Goal: Task Accomplishment & Management: Manage account settings

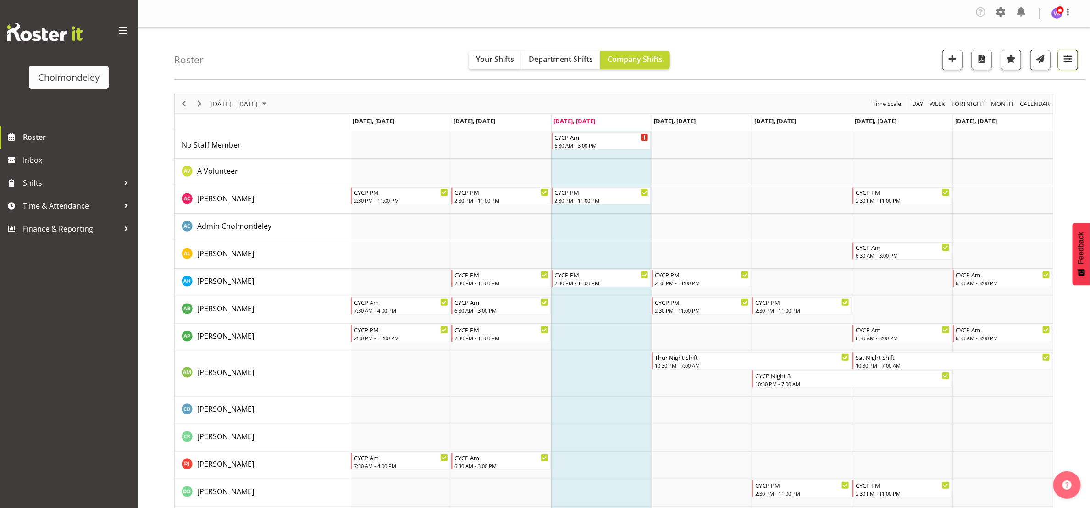
click at [1077, 60] on button "button" at bounding box center [1068, 60] width 20 height 20
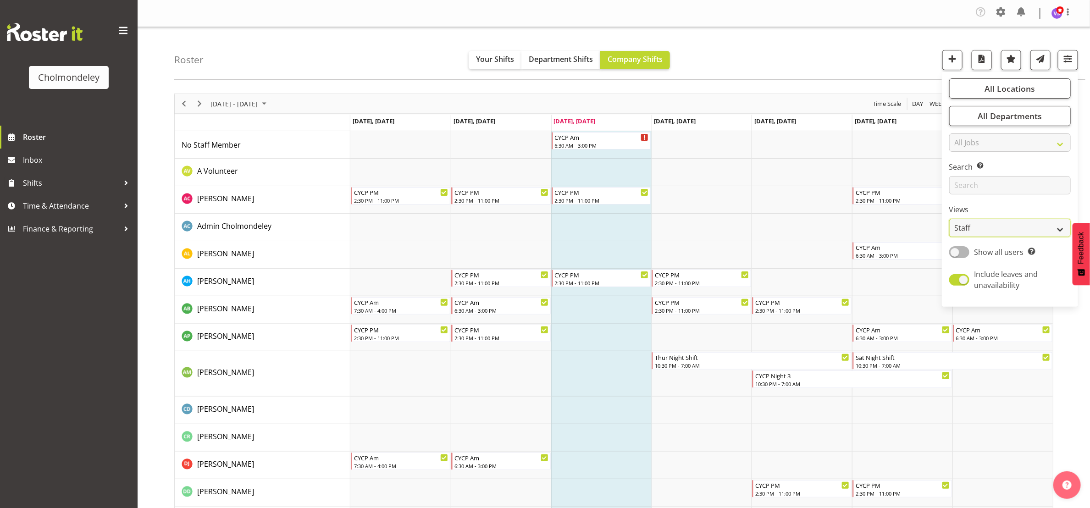
click at [1058, 227] on select "Staff Role Shift - Horizontal Shift - Vertical Staff - Location" at bounding box center [1011, 228] width 122 height 18
select select "shift"
click at [950, 219] on select "Staff Role Shift - Horizontal Shift - Vertical Staff - Location" at bounding box center [1011, 228] width 122 height 18
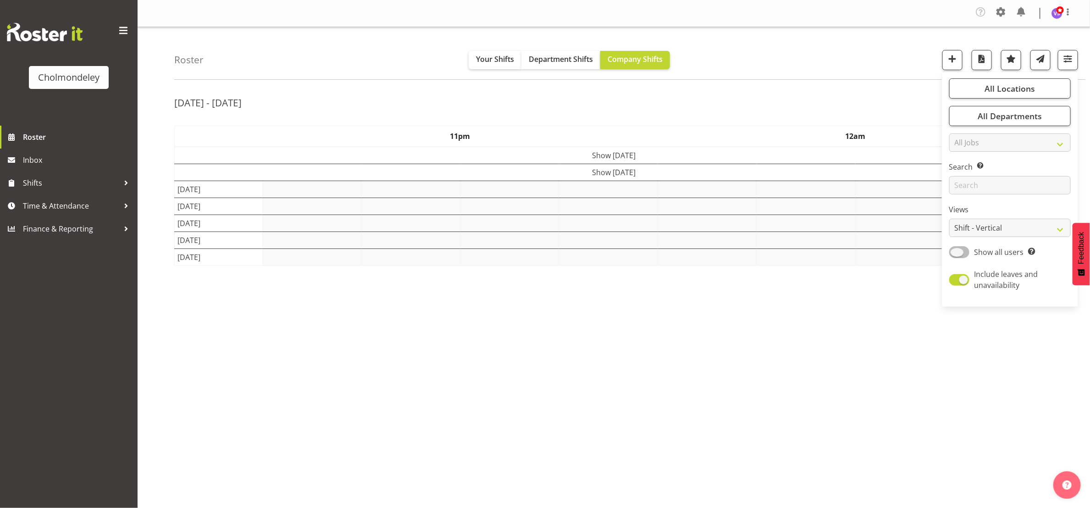
click at [968, 249] on span at bounding box center [960, 251] width 20 height 11
click at [955, 249] on input "Show all users Show only rostered employees" at bounding box center [953, 252] width 6 height 6
checkbox input "true"
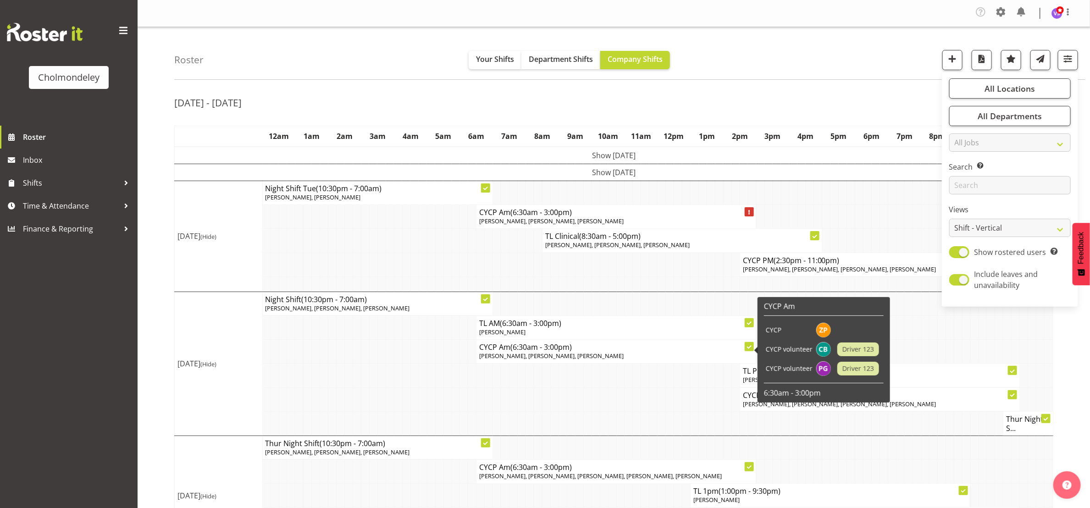
click at [376, 396] on td at bounding box center [373, 400] width 8 height 24
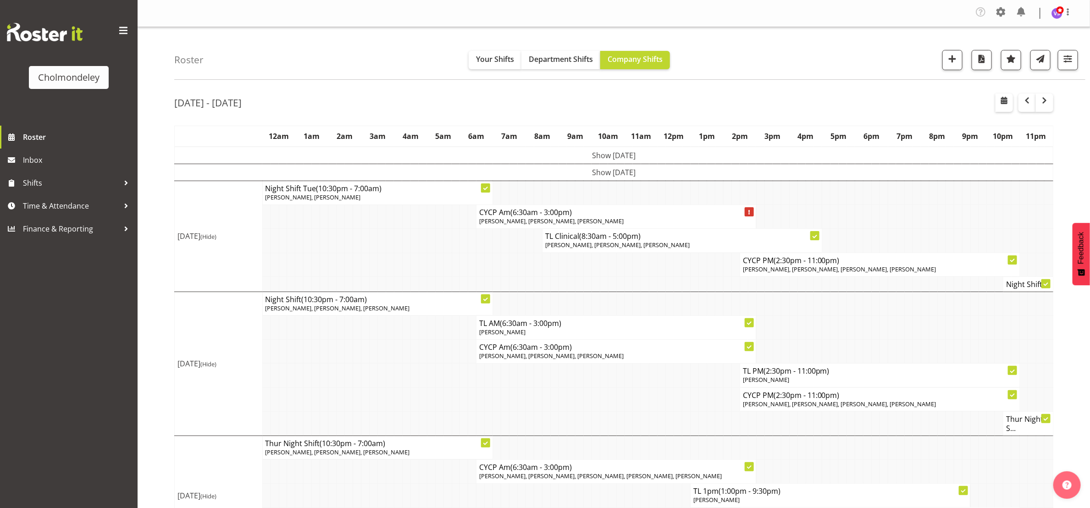
click at [627, 178] on td "Show [DATE]" at bounding box center [614, 172] width 879 height 17
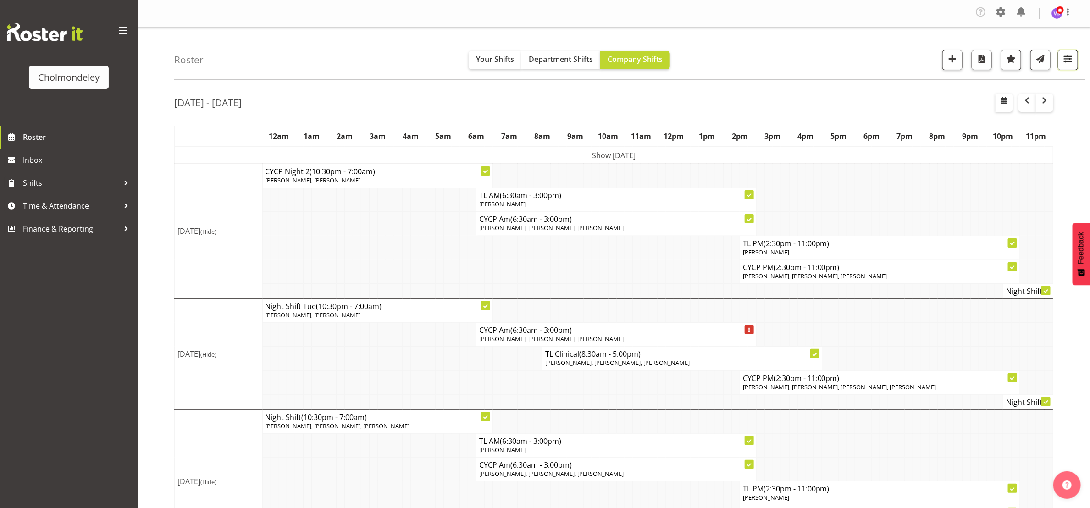
click at [1068, 62] on span "button" at bounding box center [1068, 59] width 12 height 12
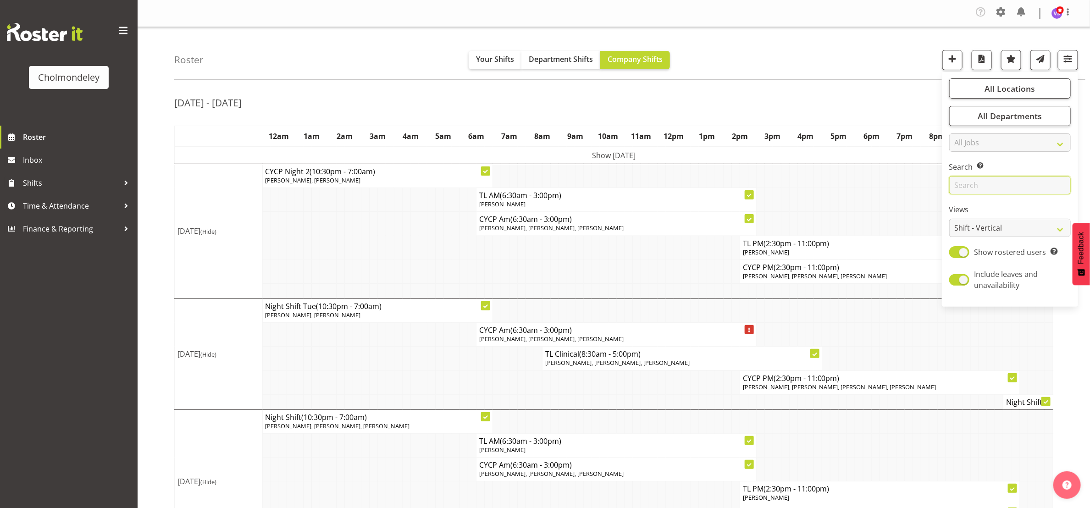
click at [1009, 189] on input "text" at bounding box center [1011, 185] width 122 height 18
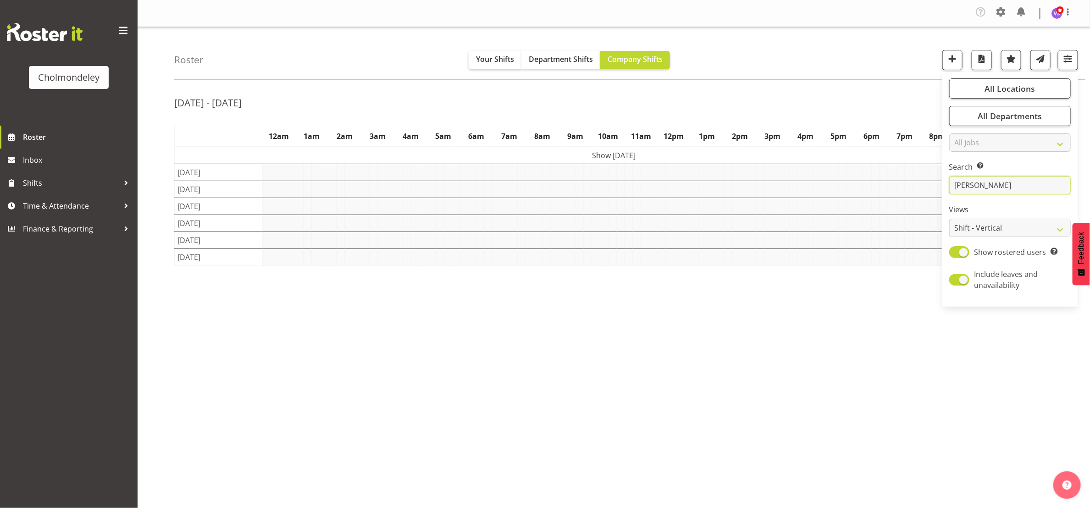
type input "[PERSON_NAME]"
click at [774, 73] on div "Roster Your Shifts Department Shifts Company Shifts All Locations [GEOGRAPHIC_D…" at bounding box center [629, 53] width 911 height 53
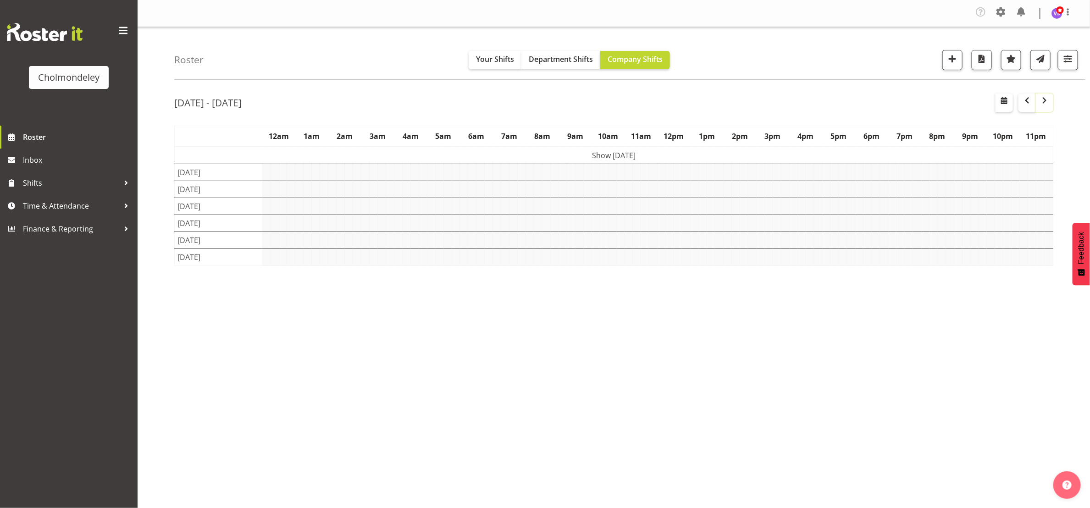
click at [1050, 102] on span "button" at bounding box center [1044, 100] width 11 height 11
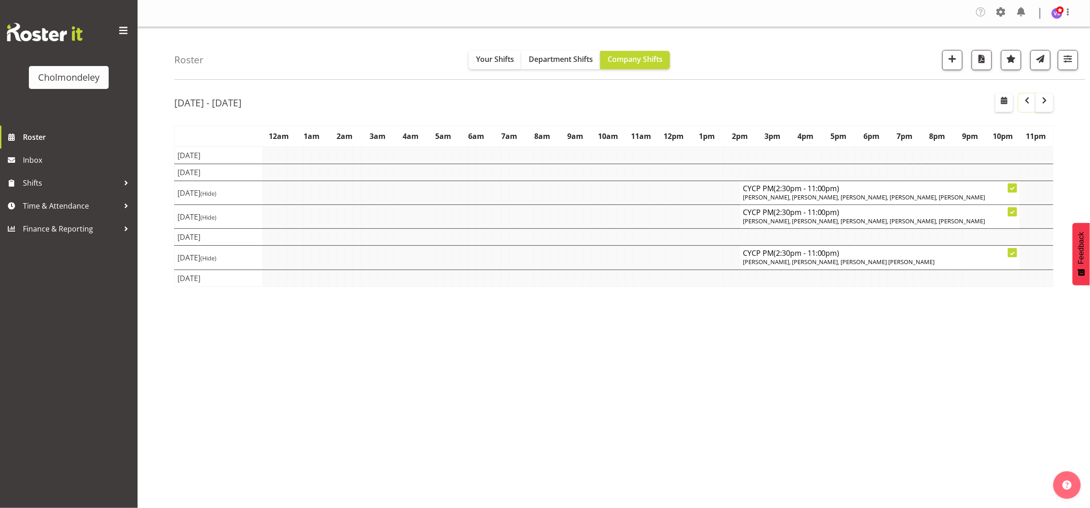
click at [1028, 105] on span "button" at bounding box center [1027, 100] width 11 height 11
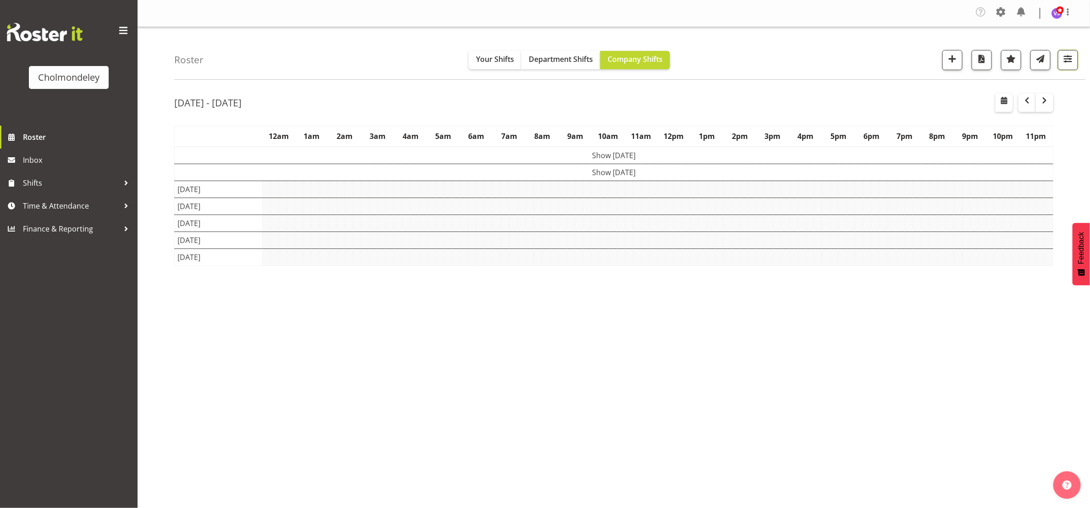
click at [1067, 58] on span "button" at bounding box center [1068, 59] width 12 height 12
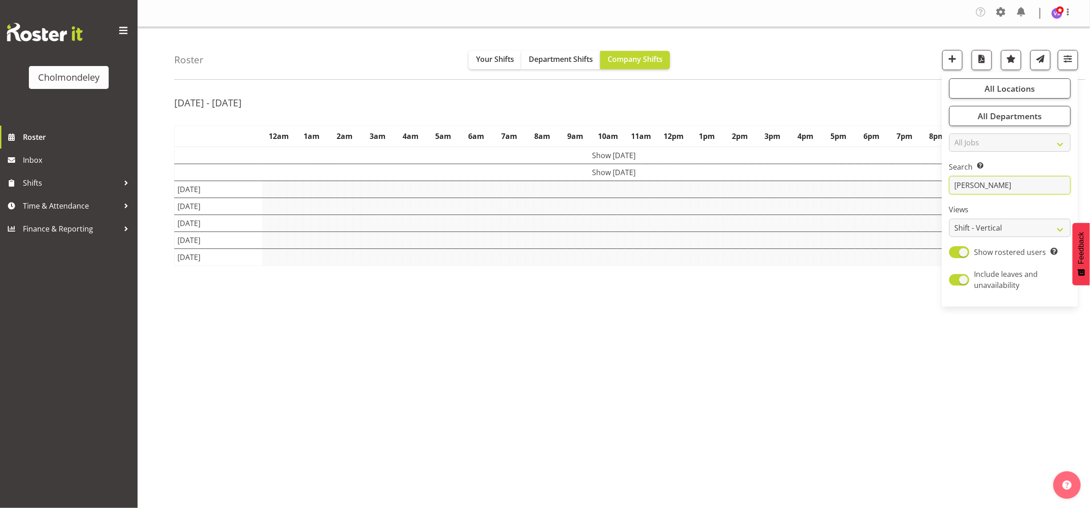
drag, startPoint x: 1015, startPoint y: 185, endPoint x: 944, endPoint y: 187, distance: 70.2
click at [944, 187] on div "All Locations Clear [GEOGRAPHIC_DATA] Select All Deselect All All Departments C…" at bounding box center [1010, 190] width 136 height 228
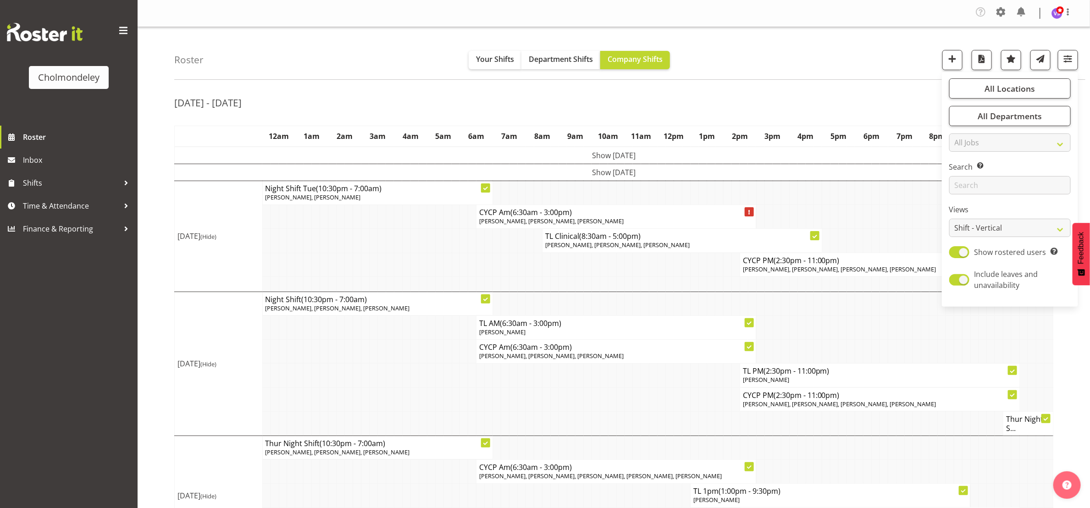
click at [906, 77] on div "Roster Your Shifts Department Shifts Company Shifts All Locations [GEOGRAPHIC_D…" at bounding box center [629, 53] width 911 height 53
